Goal: Information Seeking & Learning: Find specific fact

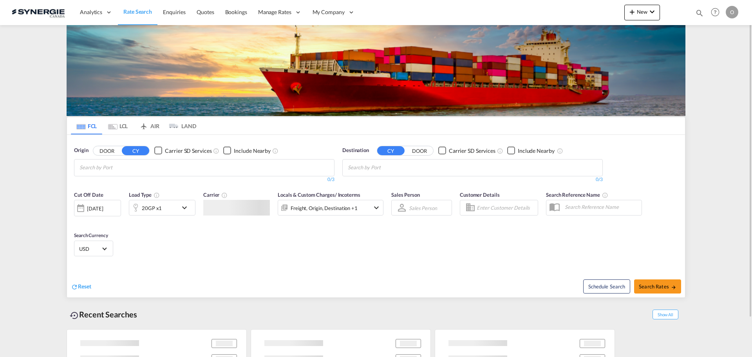
click at [701, 13] on md-icon "icon-magnify" at bounding box center [700, 13] width 9 height 9
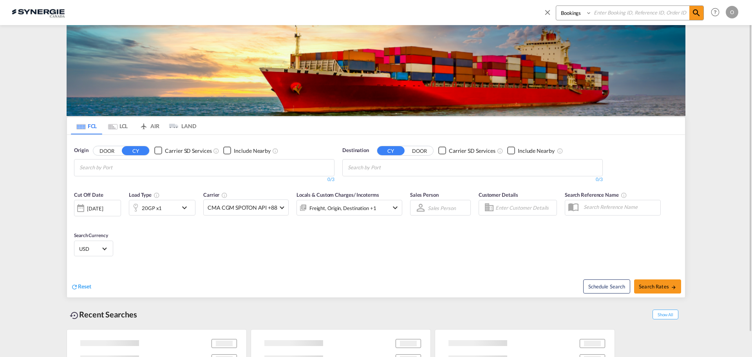
drag, startPoint x: 570, startPoint y: 14, endPoint x: 589, endPoint y: 53, distance: 43.1
click at [570, 14] on select "Bookings Quotes Enquiries" at bounding box center [574, 13] width 37 height 14
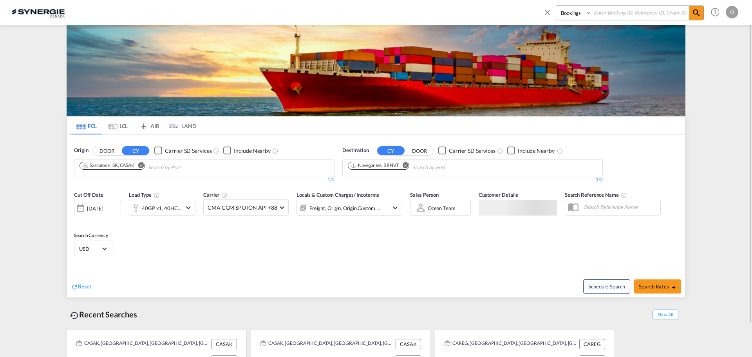
select select "Quotes"
click at [556, 6] on select "Bookings Quotes Enquiries" at bounding box center [574, 13] width 37 height 14
click at [613, 20] on div "Bookings Quotes Enquiries" at bounding box center [630, 12] width 148 height 15
click at [618, 14] on input at bounding box center [641, 13] width 98 height 14
paste input "SYC000013872"
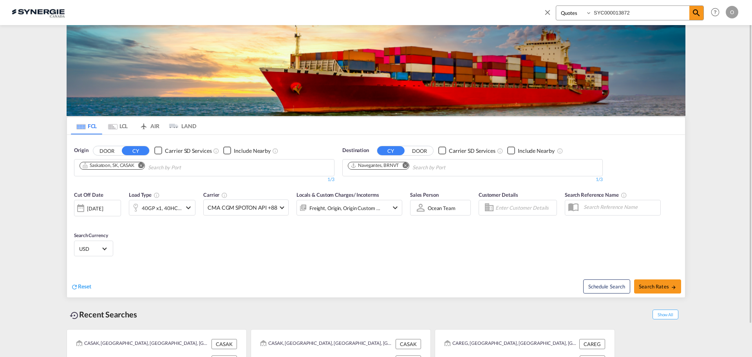
type input "SYC000013872"
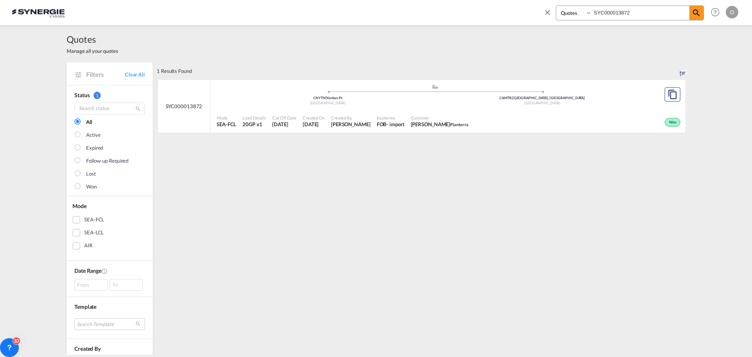
click at [352, 109] on div ".a{fill:#aaa8ad;} .a{fill:#aaa8ad;} CNYTN | Yantian Pt China CAMTR | Montreal, …" at bounding box center [435, 96] width 437 height 25
click at [546, 10] on md-icon "icon-close" at bounding box center [548, 12] width 9 height 9
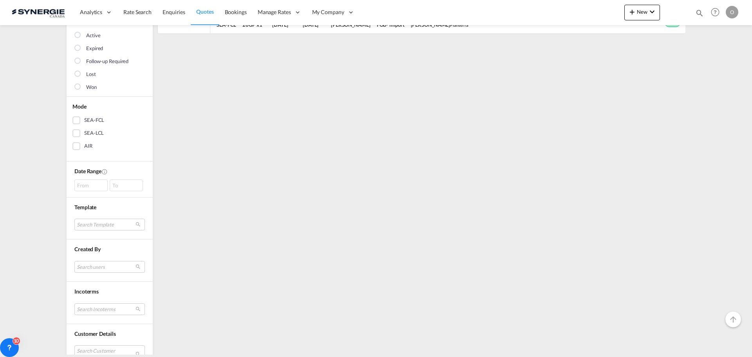
scroll to position [196, 0]
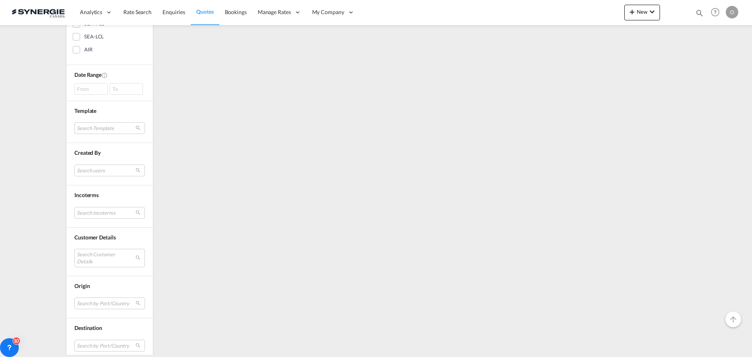
click at [87, 95] on div "Date Range From To September January February March April May June July August …" at bounding box center [110, 83] width 86 height 36
click at [87, 93] on div "From" at bounding box center [90, 89] width 33 height 12
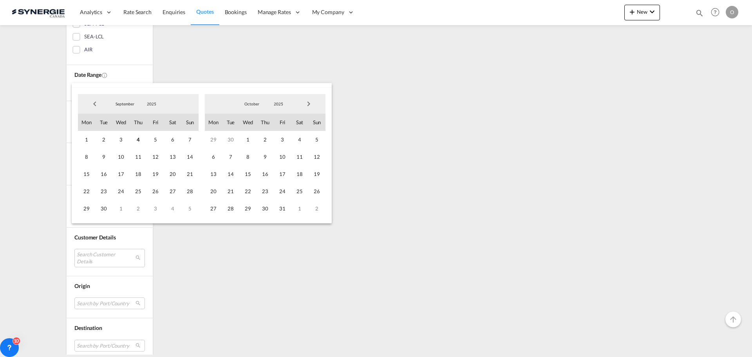
click at [96, 105] on span "Previous Month" at bounding box center [95, 104] width 16 height 16
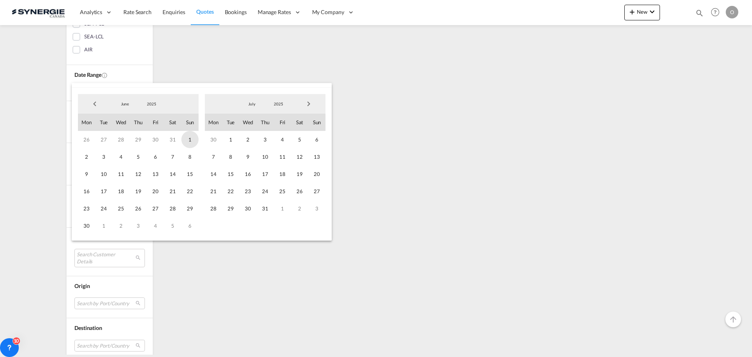
click at [191, 141] on span "1" at bounding box center [189, 139] width 17 height 17
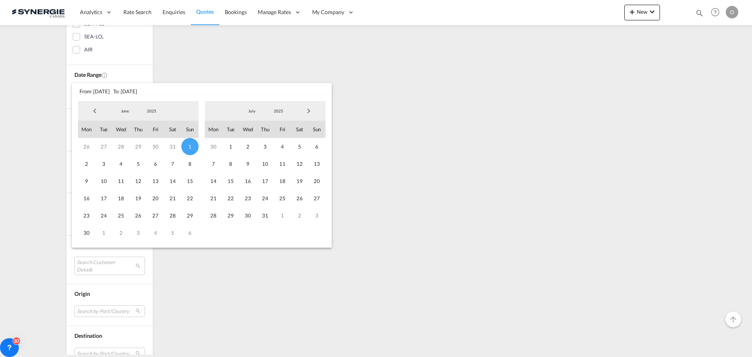
click at [310, 111] on span "Next Month" at bounding box center [309, 111] width 16 height 16
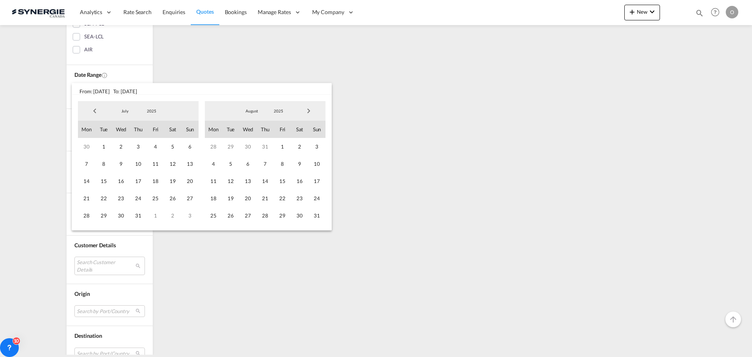
click at [310, 111] on span "Next Month" at bounding box center [309, 111] width 16 height 16
click at [270, 148] on span "4" at bounding box center [265, 146] width 17 height 17
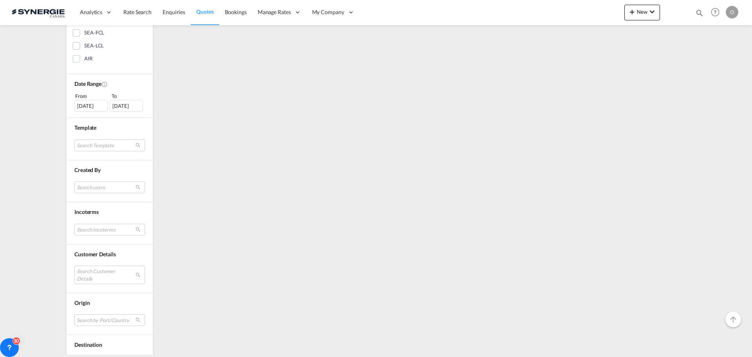
scroll to position [235, 0]
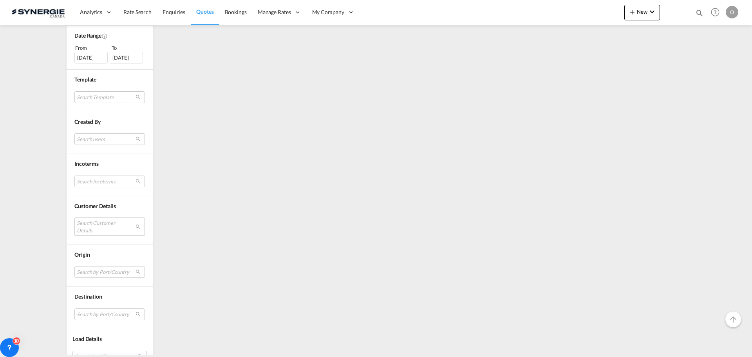
click at [102, 221] on md-select "Search Customer Details user name user omar Bustamante omar.bustamante@nvgcorp.…" at bounding box center [109, 226] width 71 height 18
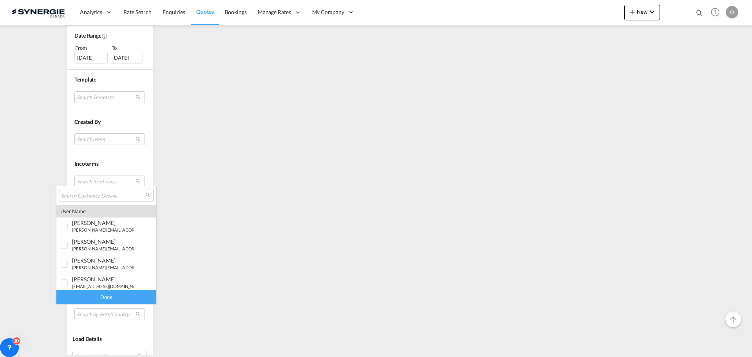
click at [114, 197] on input "search" at bounding box center [103, 195] width 84 height 7
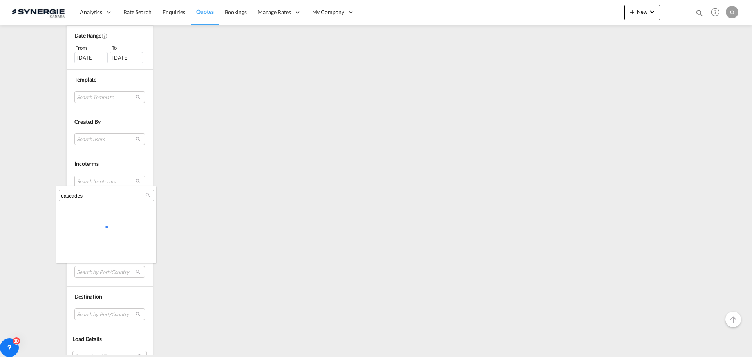
type input "cascades"
click at [140, 300] on md-backdrop at bounding box center [376, 178] width 752 height 357
click at [119, 223] on md-select "Search Customer Details" at bounding box center [109, 226] width 71 height 18
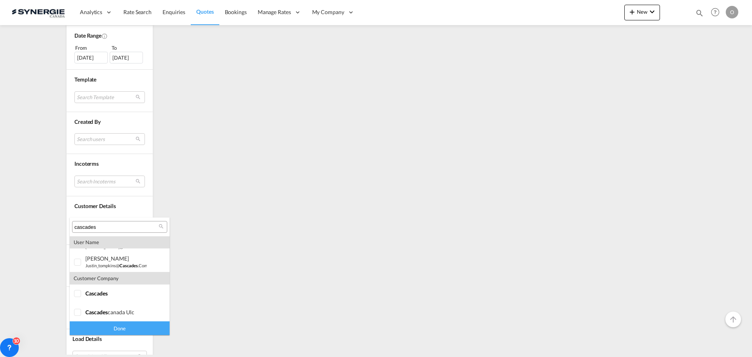
scroll to position [53, 0]
click at [92, 291] on span "cascades" at bounding box center [96, 292] width 22 height 7
click at [102, 312] on span "cascades" at bounding box center [96, 311] width 22 height 7
click at [132, 330] on div "Done" at bounding box center [120, 328] width 100 height 14
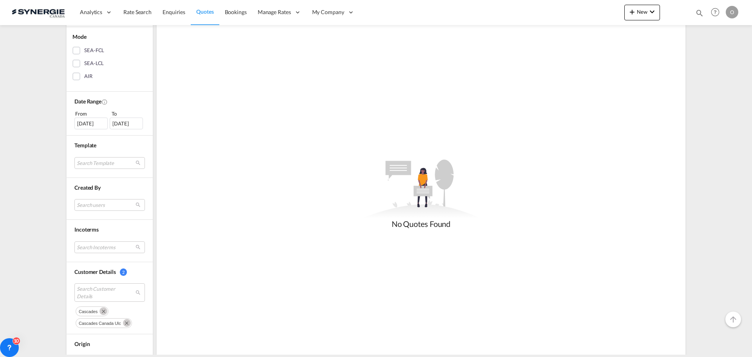
scroll to position [196, 0]
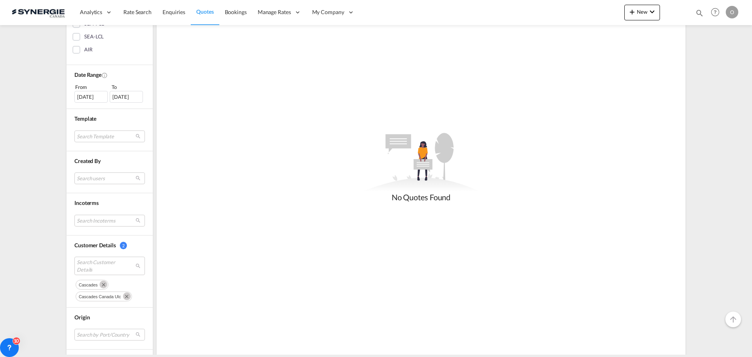
click at [123, 297] on md-icon "Remove" at bounding box center [127, 296] width 8 height 8
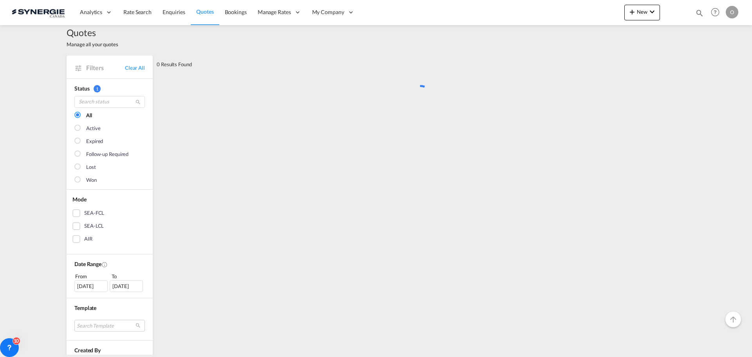
scroll to position [0, 0]
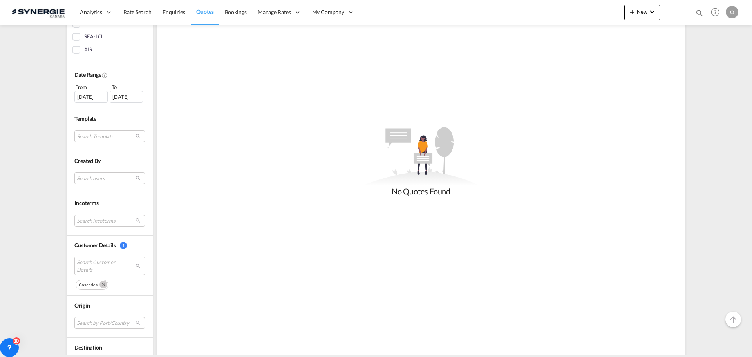
click at [101, 285] on md-icon "Remove" at bounding box center [104, 285] width 8 height 8
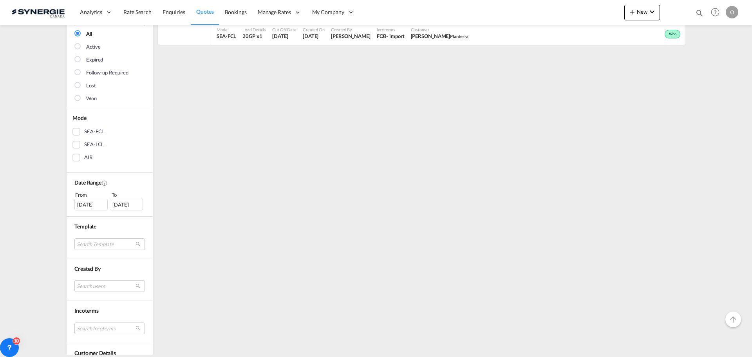
scroll to position [118, 0]
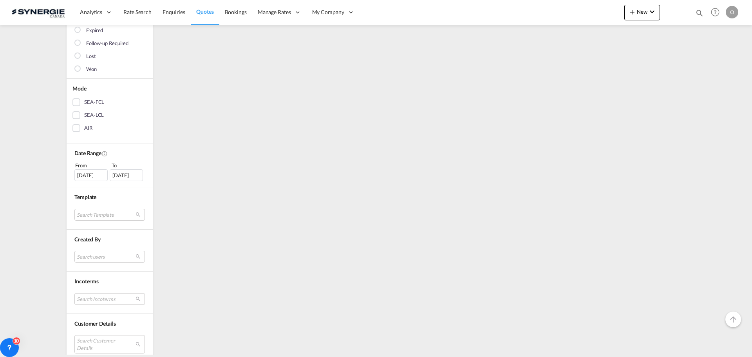
click at [95, 173] on div "01 Jun 2025" at bounding box center [90, 175] width 33 height 12
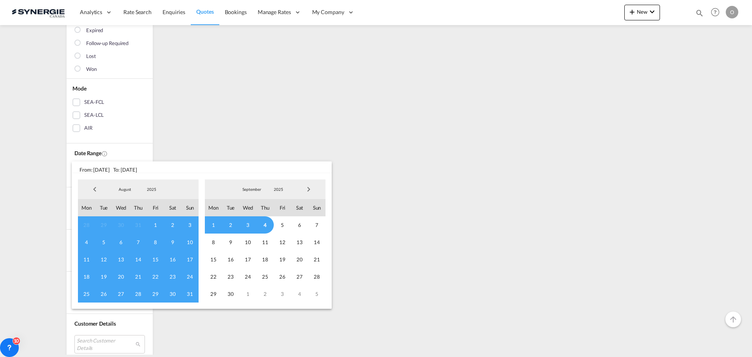
click at [95, 188] on span "Previous Month" at bounding box center [95, 189] width 16 height 16
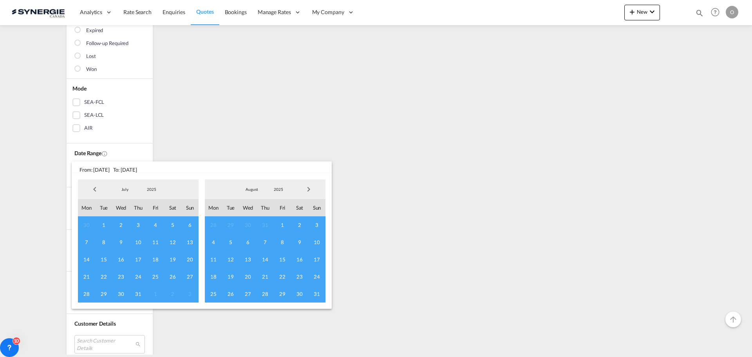
click at [95, 188] on span "Previous Month" at bounding box center [95, 189] width 16 height 16
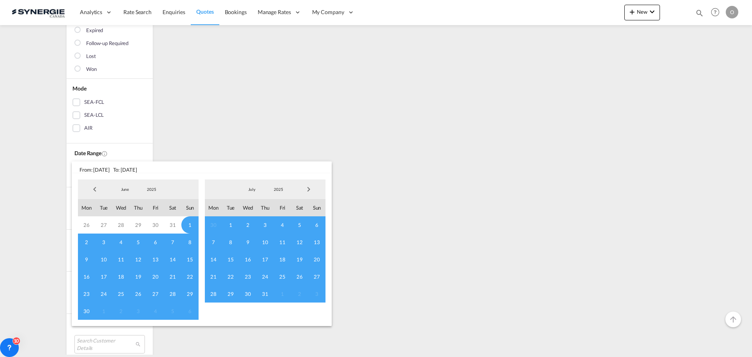
click at [95, 188] on span "Previous Month" at bounding box center [95, 189] width 16 height 16
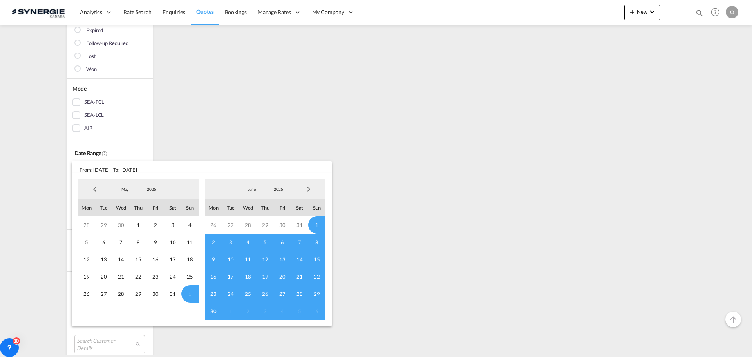
click at [95, 188] on span "Previous Month" at bounding box center [95, 189] width 16 height 16
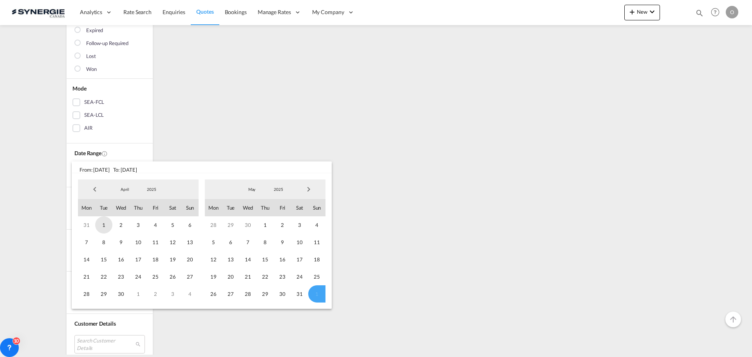
click at [107, 224] on span "1" at bounding box center [103, 224] width 17 height 17
click at [303, 190] on span "Next Month" at bounding box center [309, 189] width 16 height 16
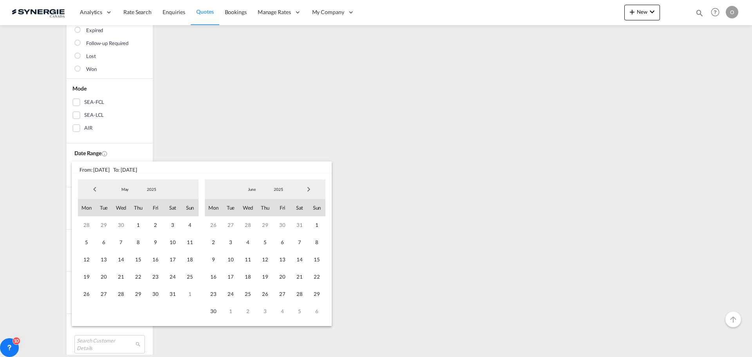
click at [305, 190] on span "Next Month" at bounding box center [309, 189] width 16 height 16
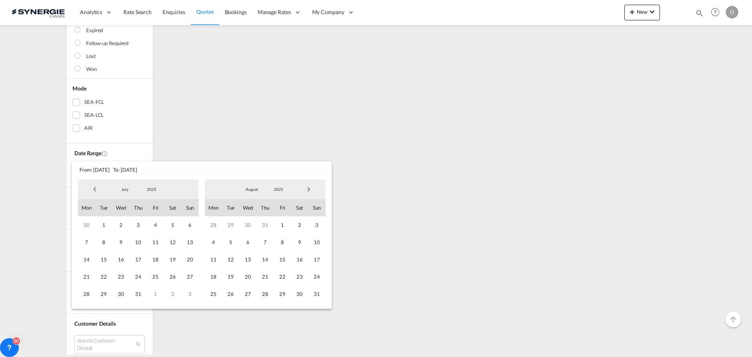
click at [310, 189] on span "Next Month" at bounding box center [309, 189] width 16 height 16
click at [265, 223] on span "4" at bounding box center [265, 224] width 17 height 17
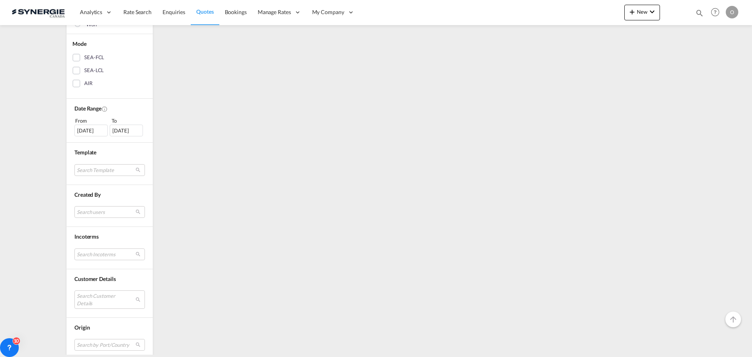
scroll to position [252, 0]
click at [110, 208] on md-select "Search Customer Details" at bounding box center [109, 210] width 71 height 18
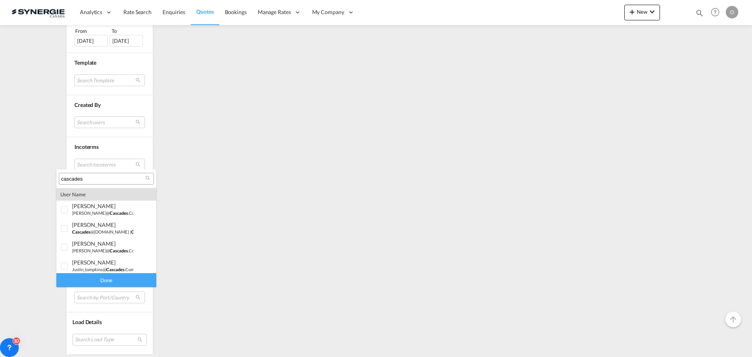
click at [105, 179] on input "cascades" at bounding box center [103, 179] width 84 height 7
drag, startPoint x: 65, startPoint y: 244, endPoint x: 65, endPoint y: 249, distance: 5.1
click at [65, 244] on div at bounding box center [65, 245] width 8 height 8
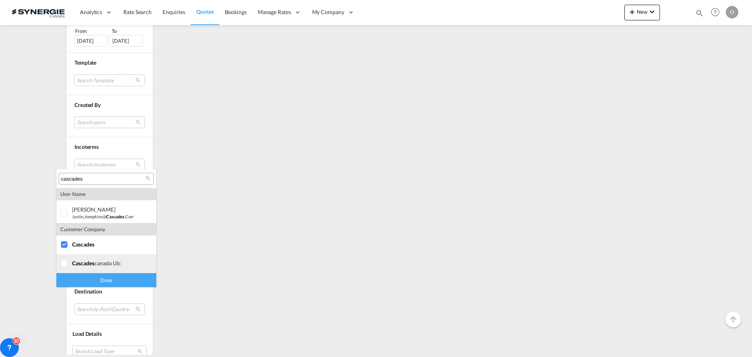
click at [67, 263] on div at bounding box center [65, 264] width 8 height 8
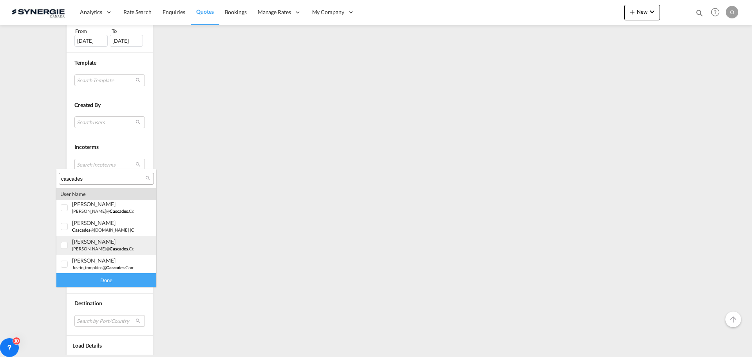
scroll to position [0, 0]
click at [67, 265] on div at bounding box center [65, 267] width 8 height 8
click at [68, 250] on div at bounding box center [65, 248] width 8 height 8
click at [65, 228] on div at bounding box center [65, 229] width 8 height 8
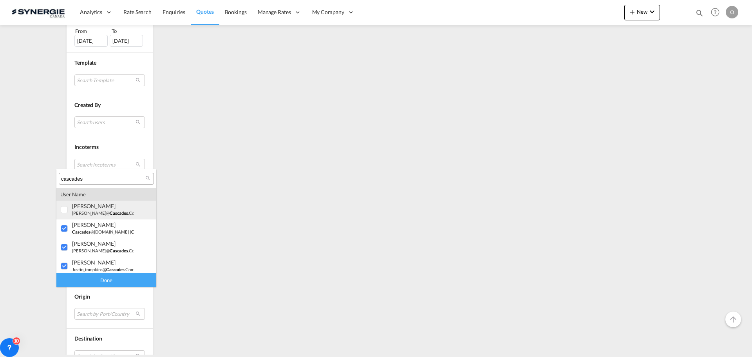
click at [66, 207] on div at bounding box center [65, 210] width 8 height 8
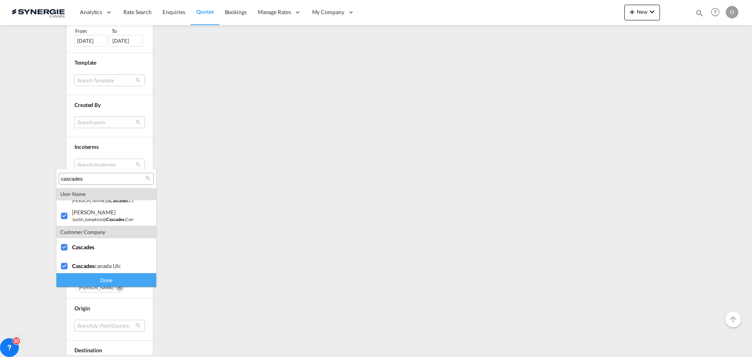
scroll to position [53, 0]
click at [107, 276] on div "Done" at bounding box center [106, 280] width 100 height 14
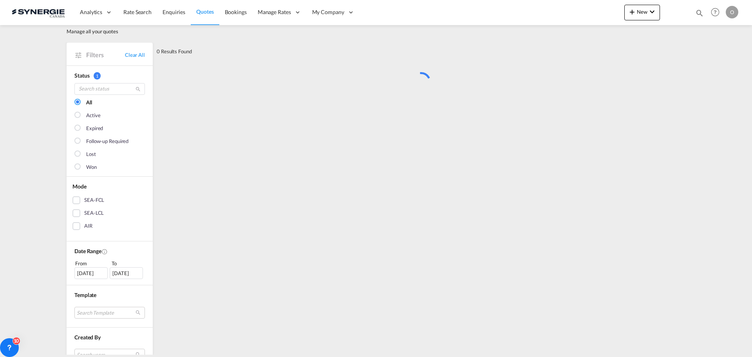
scroll to position [0, 0]
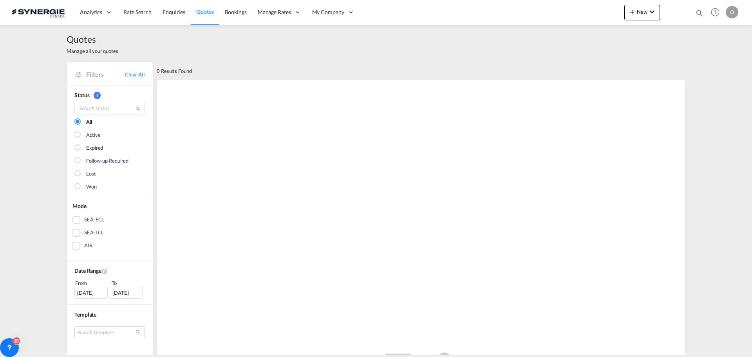
click at [207, 13] on span "Quotes" at bounding box center [204, 11] width 17 height 7
click at [163, 17] on link "Enquiries" at bounding box center [174, 12] width 34 height 25
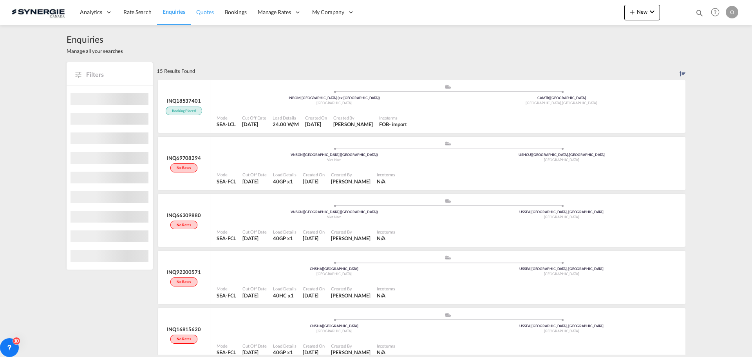
click at [209, 13] on span "Quotes" at bounding box center [204, 12] width 17 height 7
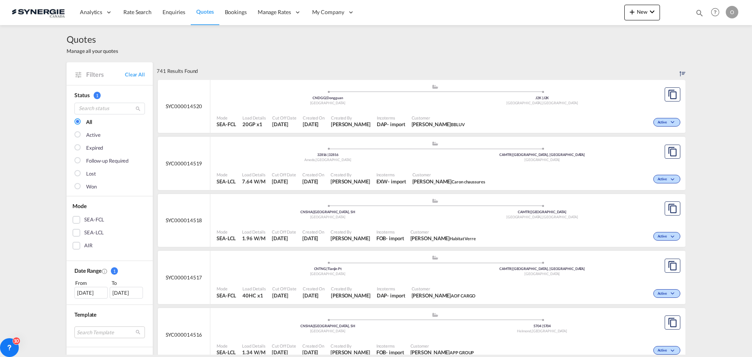
click at [100, 292] on div "05 Aug 2025" at bounding box center [90, 293] width 33 height 12
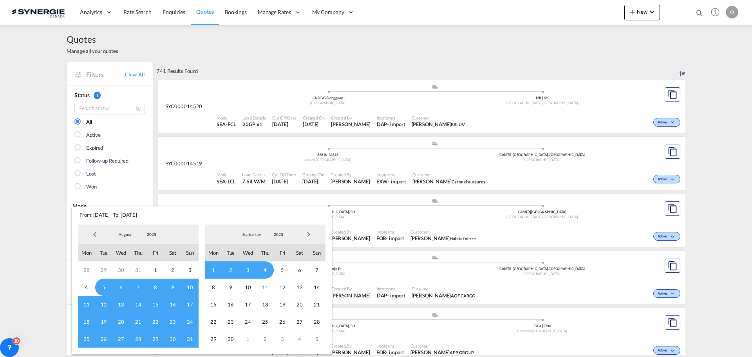
click at [94, 235] on span "Previous Month" at bounding box center [95, 234] width 16 height 16
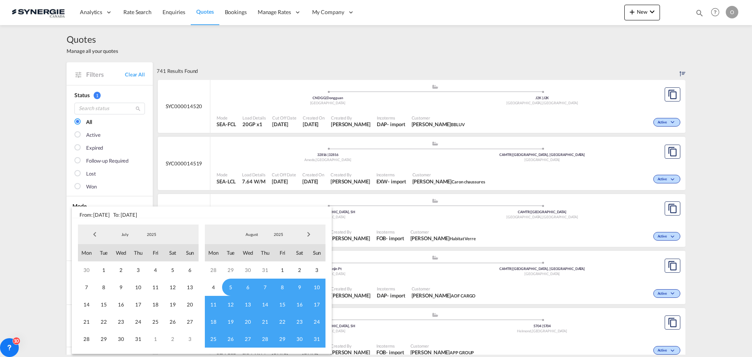
click at [94, 235] on span "Previous Month" at bounding box center [95, 234] width 16 height 16
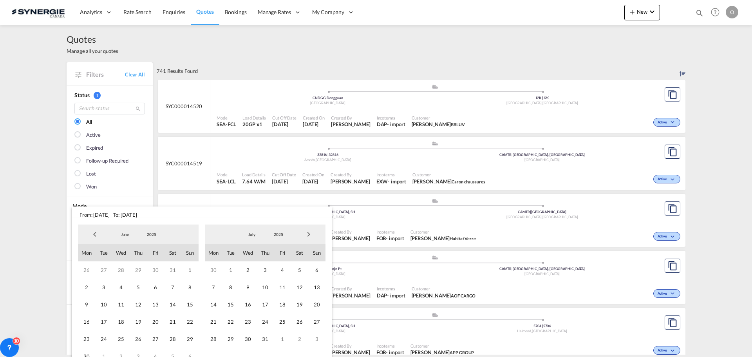
click at [94, 235] on span "Previous Month" at bounding box center [95, 234] width 16 height 16
click at [170, 271] on span "1" at bounding box center [172, 269] width 17 height 17
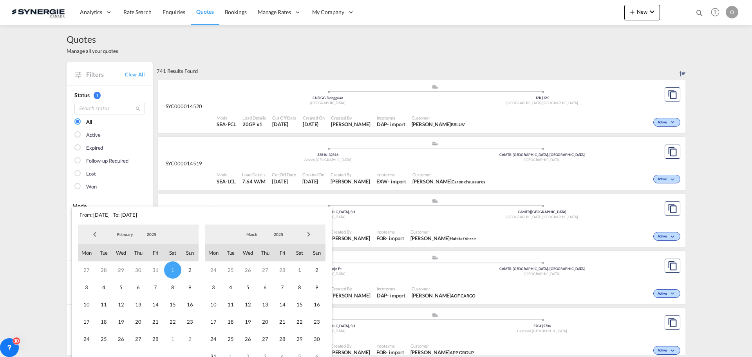
click at [309, 234] on span "Next Month" at bounding box center [309, 234] width 16 height 16
click at [310, 234] on span "Next Month" at bounding box center [309, 234] width 16 height 16
click at [310, 233] on span "Next Month" at bounding box center [309, 234] width 16 height 16
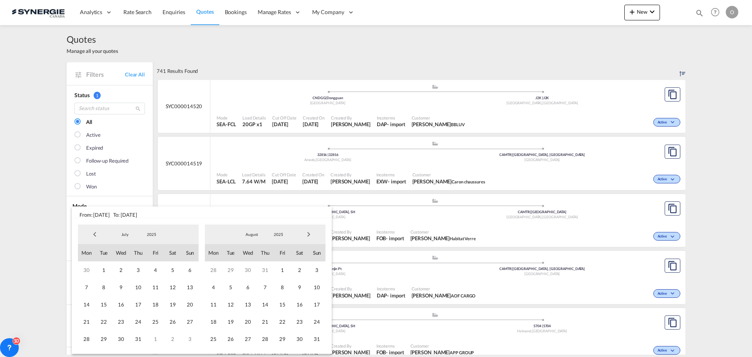
click at [310, 233] on span "Next Month" at bounding box center [309, 234] width 16 height 16
click at [263, 267] on span "4" at bounding box center [265, 269] width 17 height 17
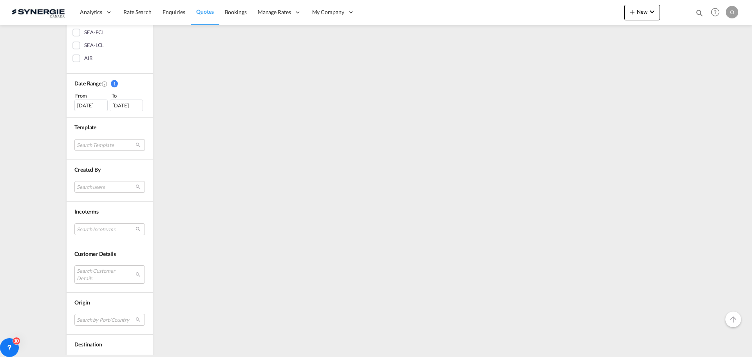
scroll to position [196, 0]
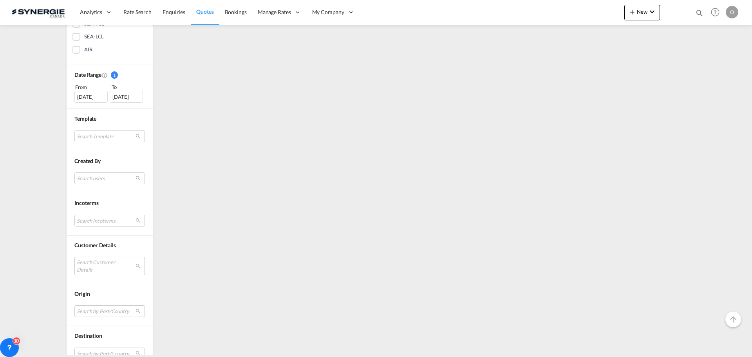
click at [116, 263] on md-select "Search Customer Details user name user omar Bustamante omar.bustamante@nvgcorp.…" at bounding box center [109, 266] width 71 height 18
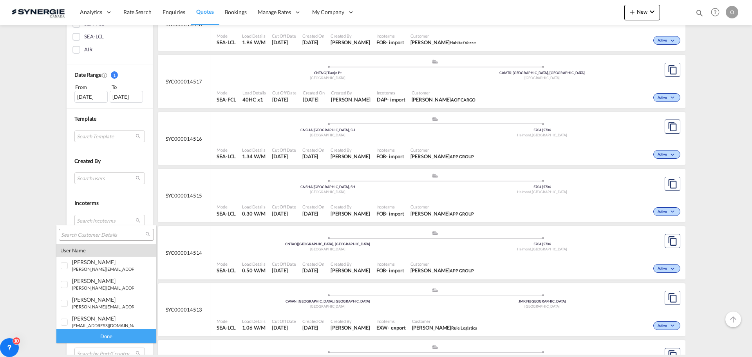
type md-option "[object Object]"
click at [113, 233] on input "search" at bounding box center [103, 235] width 84 height 7
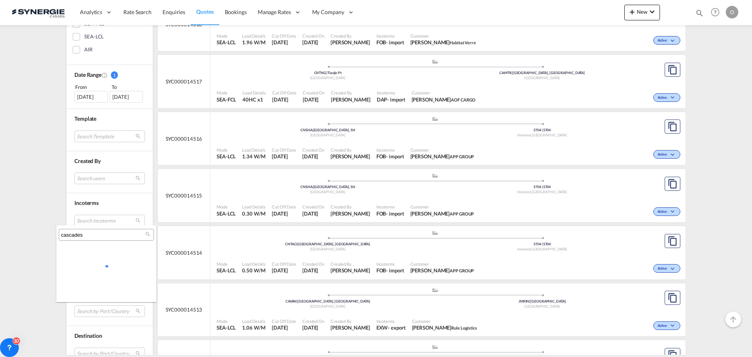
scroll to position [0, 0]
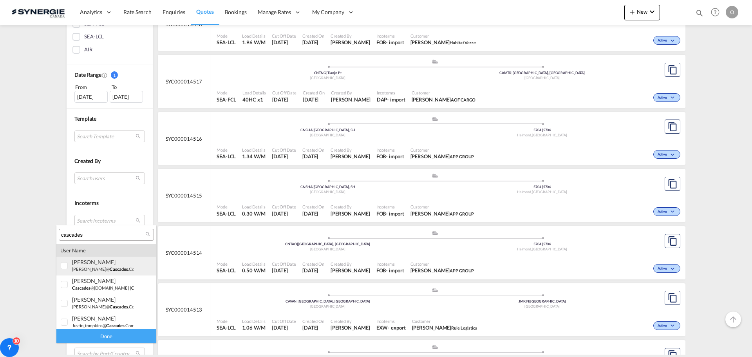
type input "cascades"
click at [67, 265] on div at bounding box center [65, 266] width 8 height 8
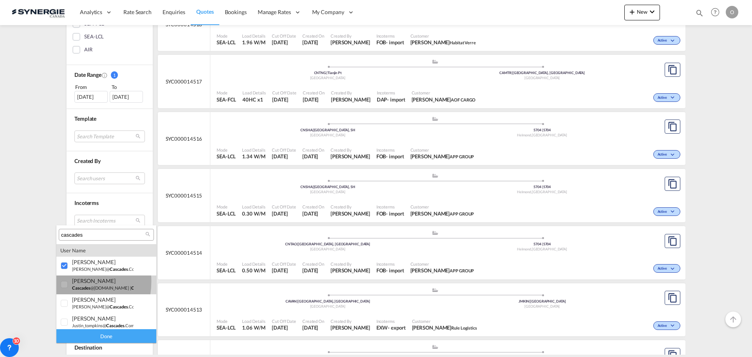
click at [65, 281] on div at bounding box center [65, 285] width 8 height 8
click at [62, 303] on div at bounding box center [65, 304] width 8 height 8
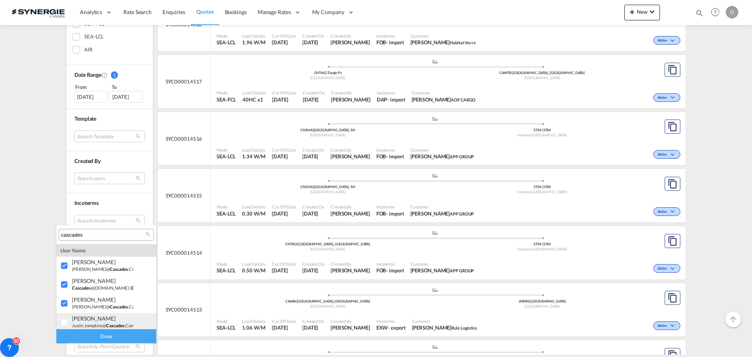
click at [65, 323] on div at bounding box center [65, 323] width 8 height 8
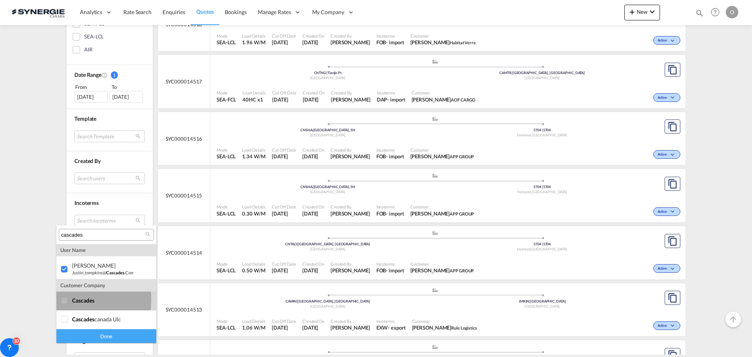
click at [62, 299] on div at bounding box center [65, 301] width 8 height 8
click at [65, 316] on div at bounding box center [65, 320] width 8 height 8
click at [112, 338] on div "Done" at bounding box center [106, 336] width 100 height 14
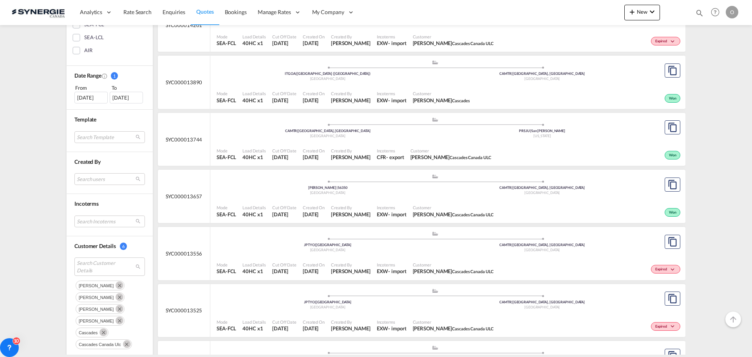
scroll to position [196, 0]
click at [272, 212] on span "31 Jul 2025" at bounding box center [284, 213] width 24 height 7
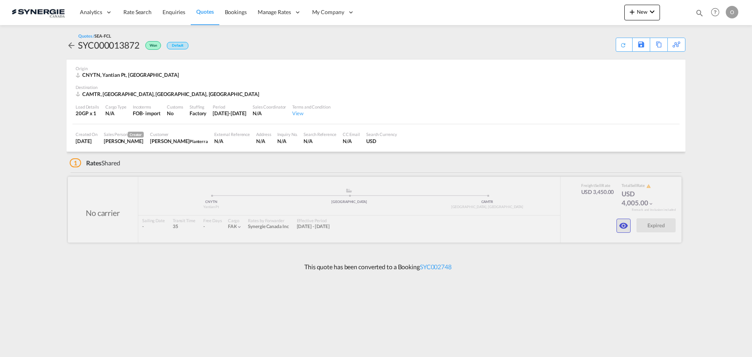
click at [630, 228] on button "button" at bounding box center [624, 226] width 14 height 14
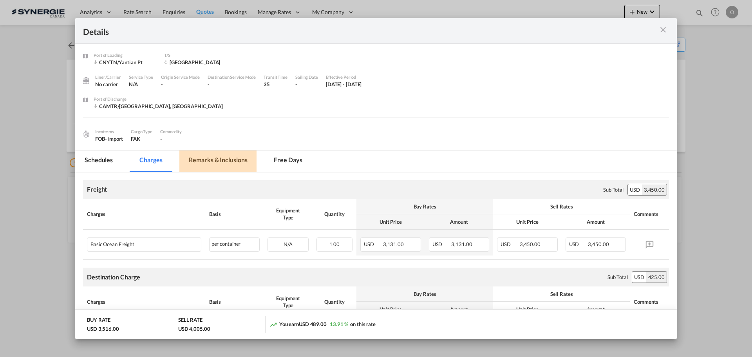
click at [225, 160] on md-tab-item "Remarks & Inclusions" at bounding box center [217, 161] width 77 height 22
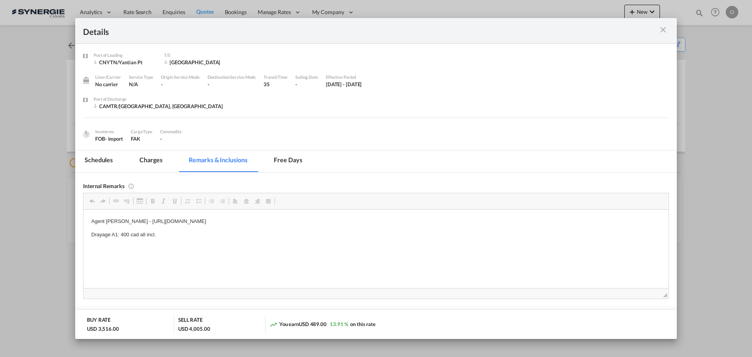
click at [147, 162] on md-tab-item "Charges" at bounding box center [151, 161] width 42 height 22
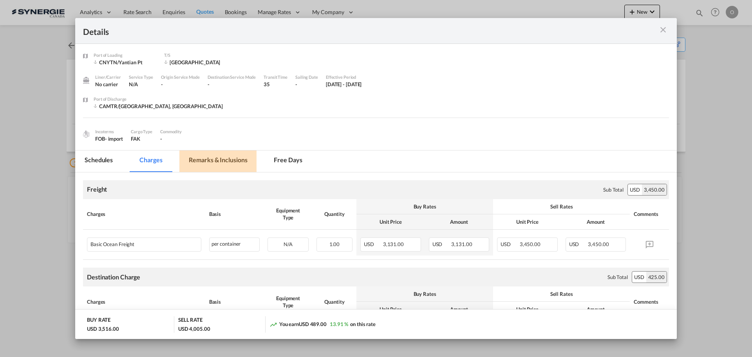
click at [220, 166] on md-tab-item "Remarks & Inclusions" at bounding box center [217, 161] width 77 height 22
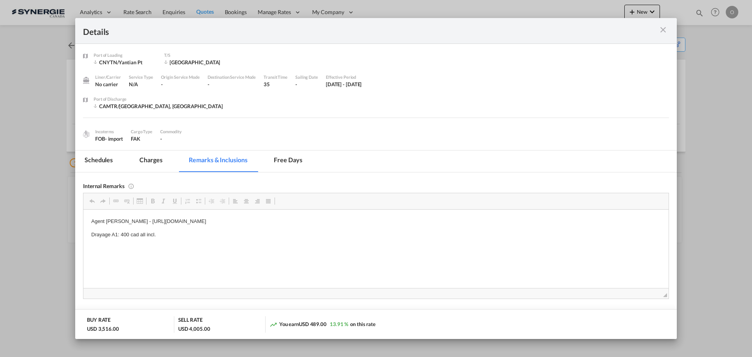
click at [665, 31] on md-icon "icon-close m-3 fg-AAA8AD cursor" at bounding box center [663, 29] width 9 height 9
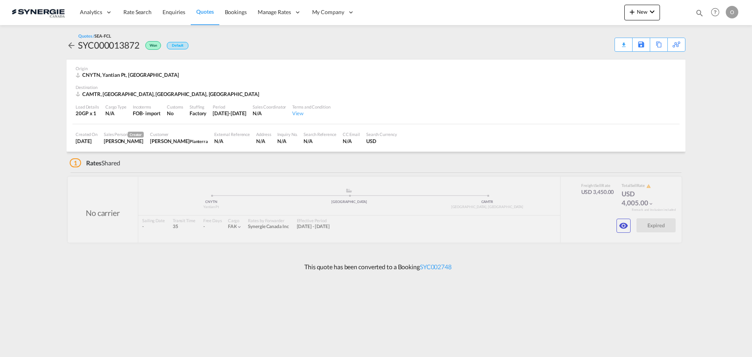
click at [698, 11] on md-icon "icon-magnify" at bounding box center [700, 13] width 9 height 9
drag, startPoint x: 579, startPoint y: 8, endPoint x: 574, endPoint y: 19, distance: 12.2
click at [579, 8] on select "Bookings Quotes Enquiries" at bounding box center [574, 13] width 37 height 14
select select "Quotes"
click at [556, 6] on select "Bookings Quotes Enquiries" at bounding box center [574, 13] width 37 height 14
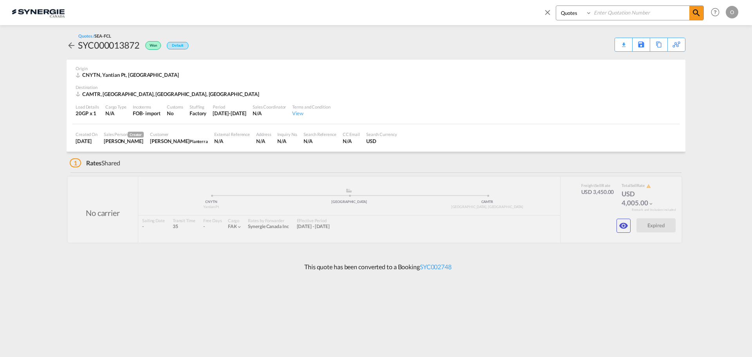
click at [599, 16] on input at bounding box center [641, 13] width 98 height 14
paste input "SYC000014499"
type input "SYC000014499"
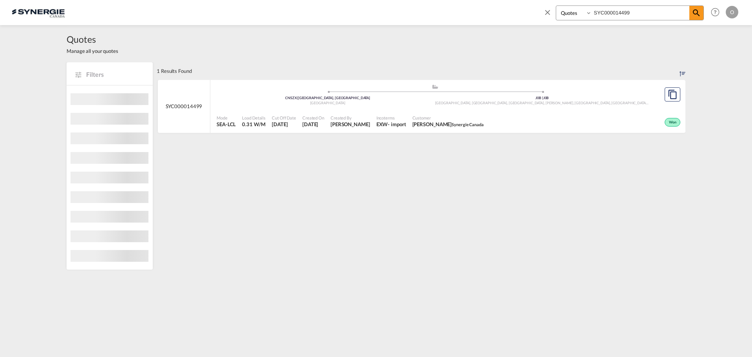
click at [382, 110] on div "Mode SEA-LCL Load Details 0.31 W/M Cut Off Date 3 Sep 2025 Created On 3 Sep 202…" at bounding box center [447, 122] width 475 height 24
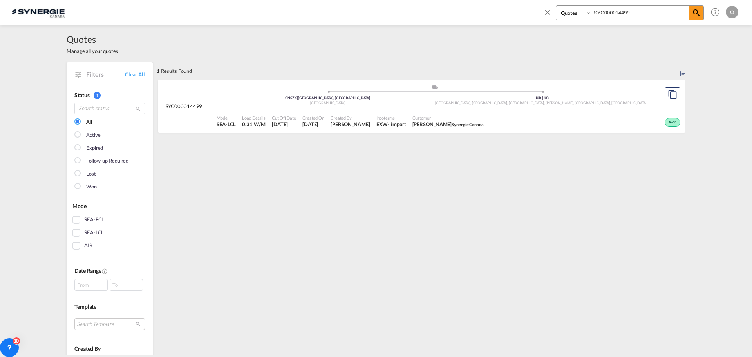
drag, startPoint x: 658, startPoint y: 8, endPoint x: 374, endPoint y: 5, distance: 283.3
click at [374, 5] on div "Bookings Quotes Enquiries SYC000014499 Help Resources Product Release O My Prof…" at bounding box center [376, 12] width 729 height 24
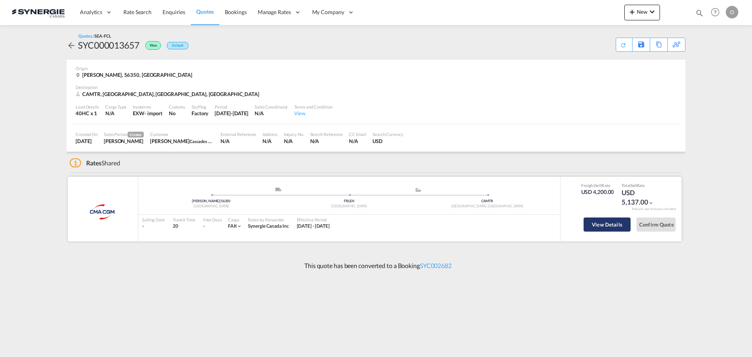
click at [597, 229] on button "View Details" at bounding box center [607, 224] width 47 height 14
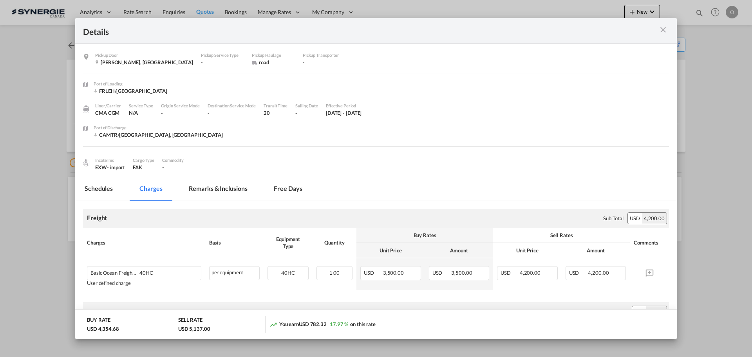
click at [664, 31] on md-icon "icon-close m-3 fg-AAA8AD cursor" at bounding box center [663, 29] width 9 height 9
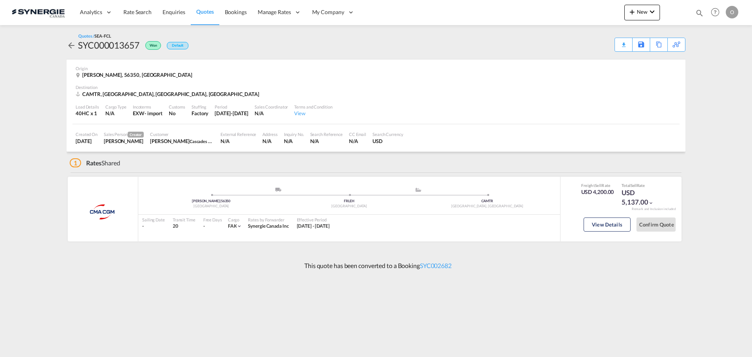
click at [134, 46] on div "SYC000013657" at bounding box center [109, 45] width 62 height 13
copy div "SYC000013657"
click at [701, 11] on md-icon "icon-magnify" at bounding box center [700, 13] width 9 height 9
click at [578, 13] on select "Bookings Quotes Enquiries" at bounding box center [574, 13] width 37 height 14
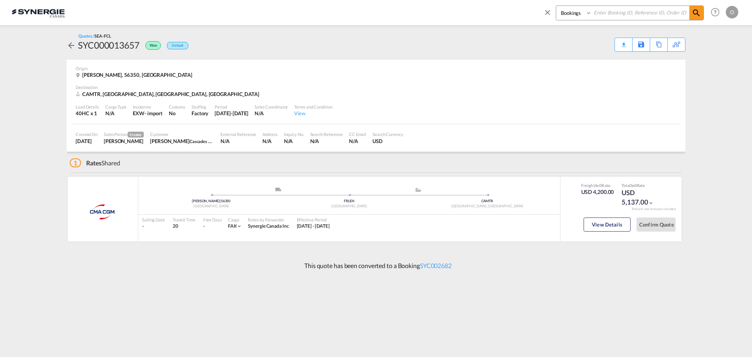
select select "Quotes"
click at [556, 6] on select "Bookings Quotes Enquiries" at bounding box center [574, 13] width 37 height 14
click at [628, 3] on div "Bookings Quotes Enquiries Help Resources Product Release O My Profile Logout" at bounding box center [640, 12] width 202 height 24
click at [628, 6] on input at bounding box center [641, 13] width 98 height 14
paste input "SYC000014499"
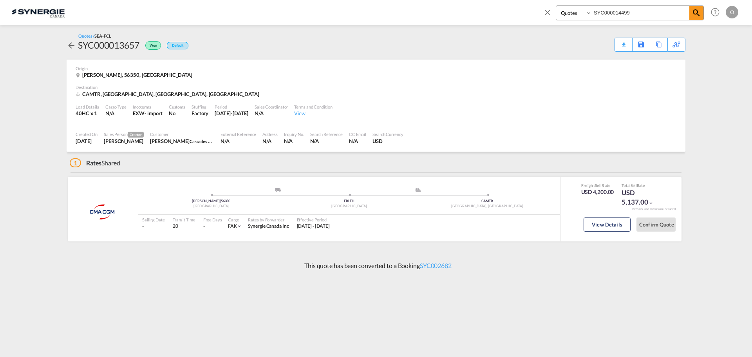
type input "SYC000014499"
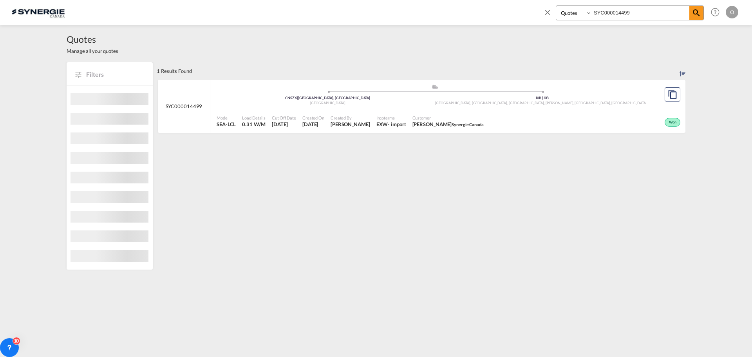
click at [377, 117] on span "Incoterms" at bounding box center [392, 118] width 30 height 6
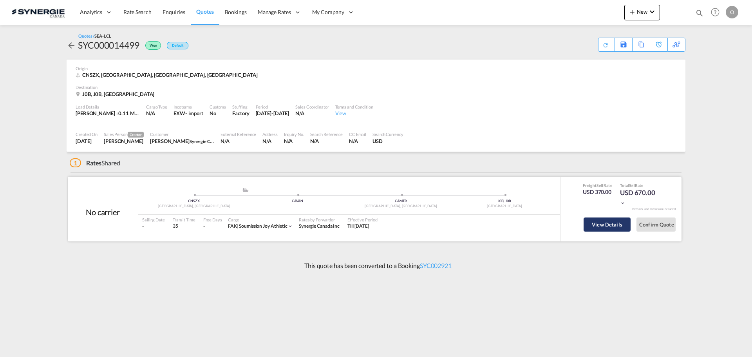
click at [613, 228] on button "View Details" at bounding box center [607, 224] width 47 height 14
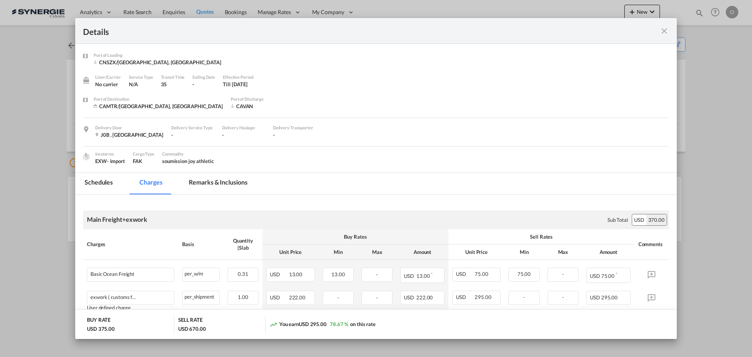
click at [236, 184] on md-tab-item "Remarks & Inclusions" at bounding box center [217, 184] width 77 height 22
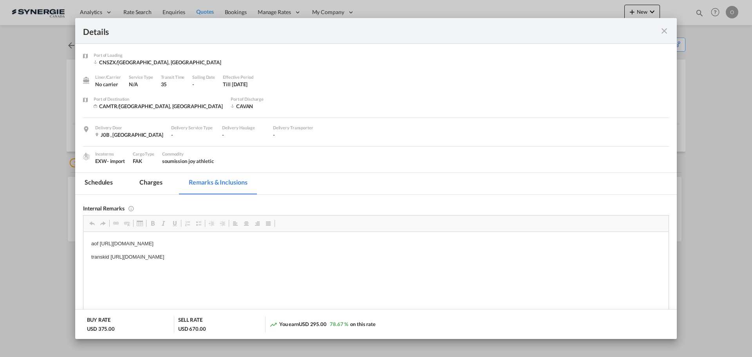
drag, startPoint x: 337, startPoint y: 241, endPoint x: 116, endPoint y: 245, distance: 221.4
drag, startPoint x: 100, startPoint y: 245, endPoint x: 315, endPoint y: 241, distance: 215.2
click at [315, 241] on p "aof https://app.frontapp.com/open/msg_1helpz67?key=lp04q0JyGUYvE3VwQoHK2HCLM7Ow…" at bounding box center [376, 243] width 570 height 8
click at [236, 245] on p "aof https://app.frontapp.com/open/msg_1helpz67?key=lp04q0JyGUYvE3VwQoHK2HCLM7Ow…" at bounding box center [376, 243] width 570 height 8
drag, startPoint x: 100, startPoint y: 242, endPoint x: 316, endPoint y: 241, distance: 216.7
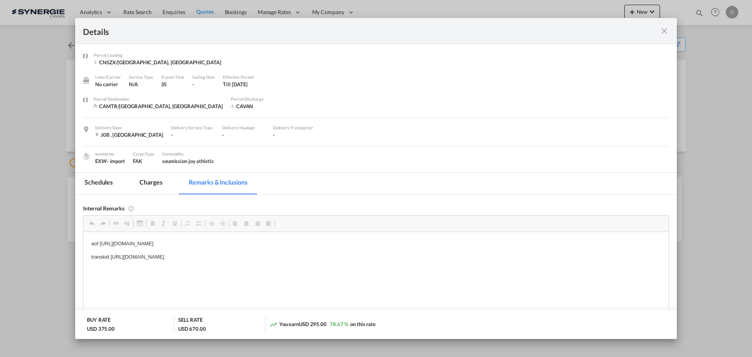
click at [316, 241] on p "aof https://app.frontapp.com/open/msg_1helpz67?key=lp04q0JyGUYvE3VwQoHK2HCLM7Ow…" at bounding box center [376, 243] width 570 height 8
copy p "https://app.frontapp.com/open/msg_1helpz67?key=lp04q0JyGUYvE3VwQoHK2HCLM7OwJo9t"
click at [663, 29] on md-icon "icon-close fg-AAA8AD m-0 cursor" at bounding box center [664, 30] width 9 height 9
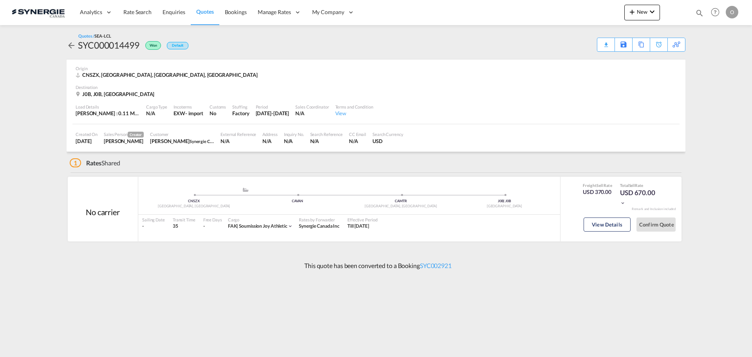
click at [112, 42] on div "SYC000014499" at bounding box center [109, 45] width 62 height 13
copy div "SYC000014499"
click at [699, 12] on md-icon "icon-magnify" at bounding box center [700, 13] width 9 height 9
click at [571, 15] on select "Bookings Quotes Enquiries" at bounding box center [574, 13] width 37 height 14
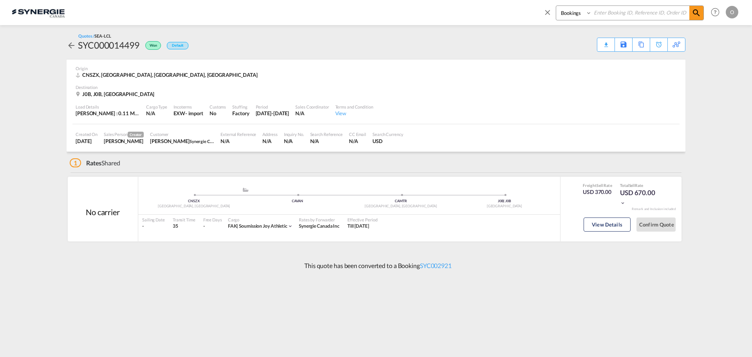
select select "Quotes"
click at [556, 6] on select "Bookings Quotes Enquiries" at bounding box center [574, 13] width 37 height 14
click at [622, 18] on input at bounding box center [641, 13] width 98 height 14
paste input "SYC000014499"
type input "SYC000014499"
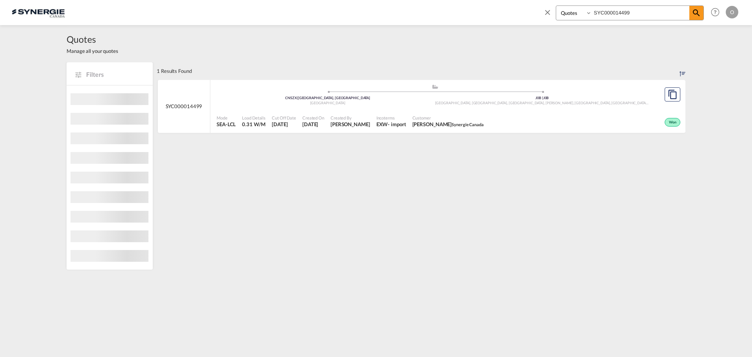
click at [413, 119] on span "Customer" at bounding box center [448, 118] width 71 height 6
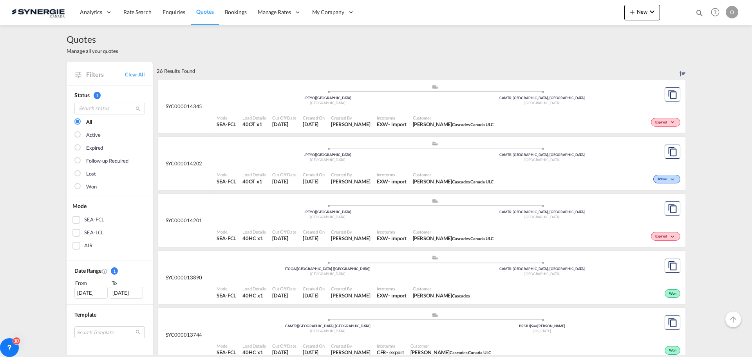
scroll to position [196, 0]
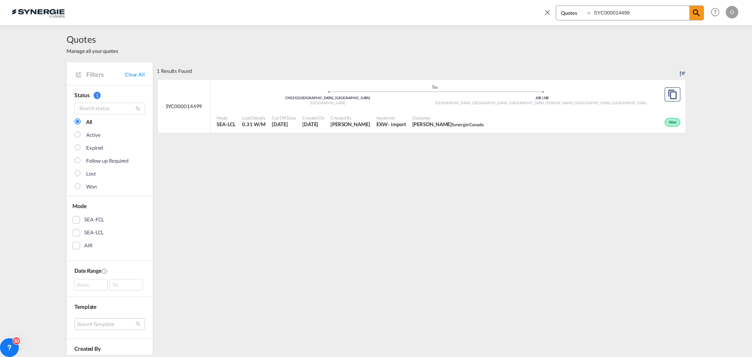
select select "Quotes"
drag, startPoint x: 655, startPoint y: 13, endPoint x: 414, endPoint y: 15, distance: 241.4
click at [426, 15] on div "Bookings Quotes Enquiries SYC000014499 Help Resources Product Release O My Prof…" at bounding box center [376, 12] width 729 height 24
paste input "3537"
type input "SYC000013537"
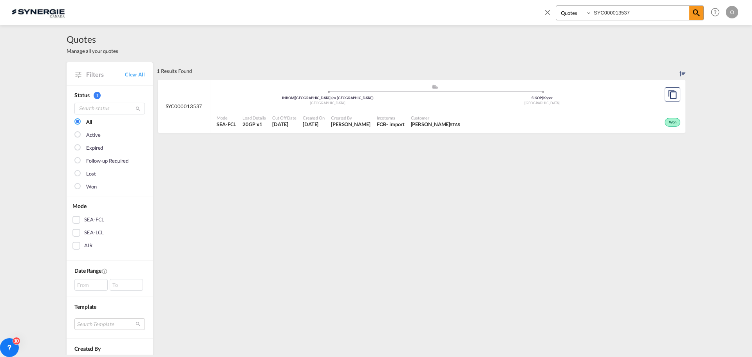
click at [304, 123] on span "[DATE]" at bounding box center [314, 124] width 22 height 7
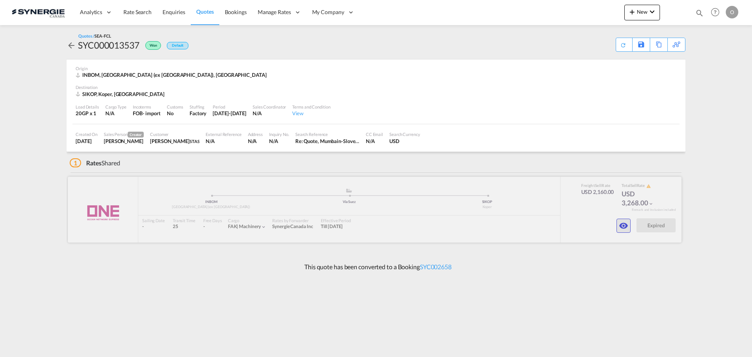
click at [624, 228] on md-icon "icon-eye" at bounding box center [623, 225] width 9 height 9
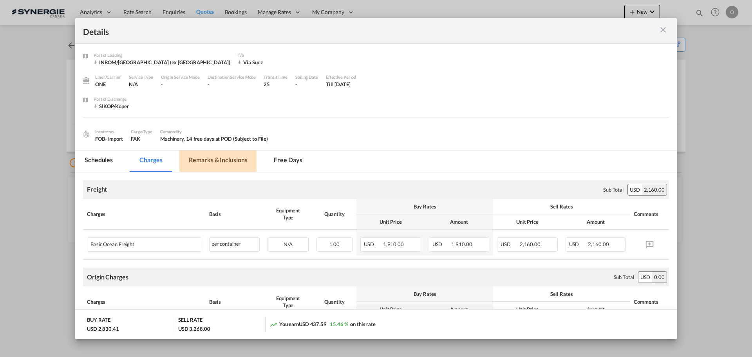
click at [229, 159] on md-tab-item "Remarks & Inclusions" at bounding box center [217, 161] width 77 height 22
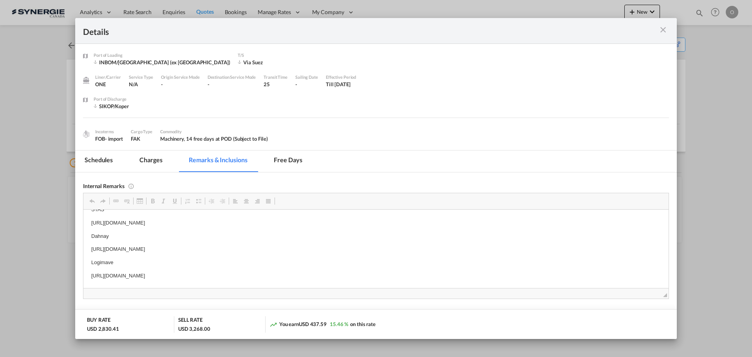
scroll to position [4, 0]
click at [181, 275] on body "STAS [URL][DOMAIN_NAME] Dahnay [URL][DOMAIN_NAME] Logimave [URL][DOMAIN_NAME]" at bounding box center [376, 250] width 570 height 74
copy p "[URL][DOMAIN_NAME]"
